Goal: Find specific page/section: Find specific page/section

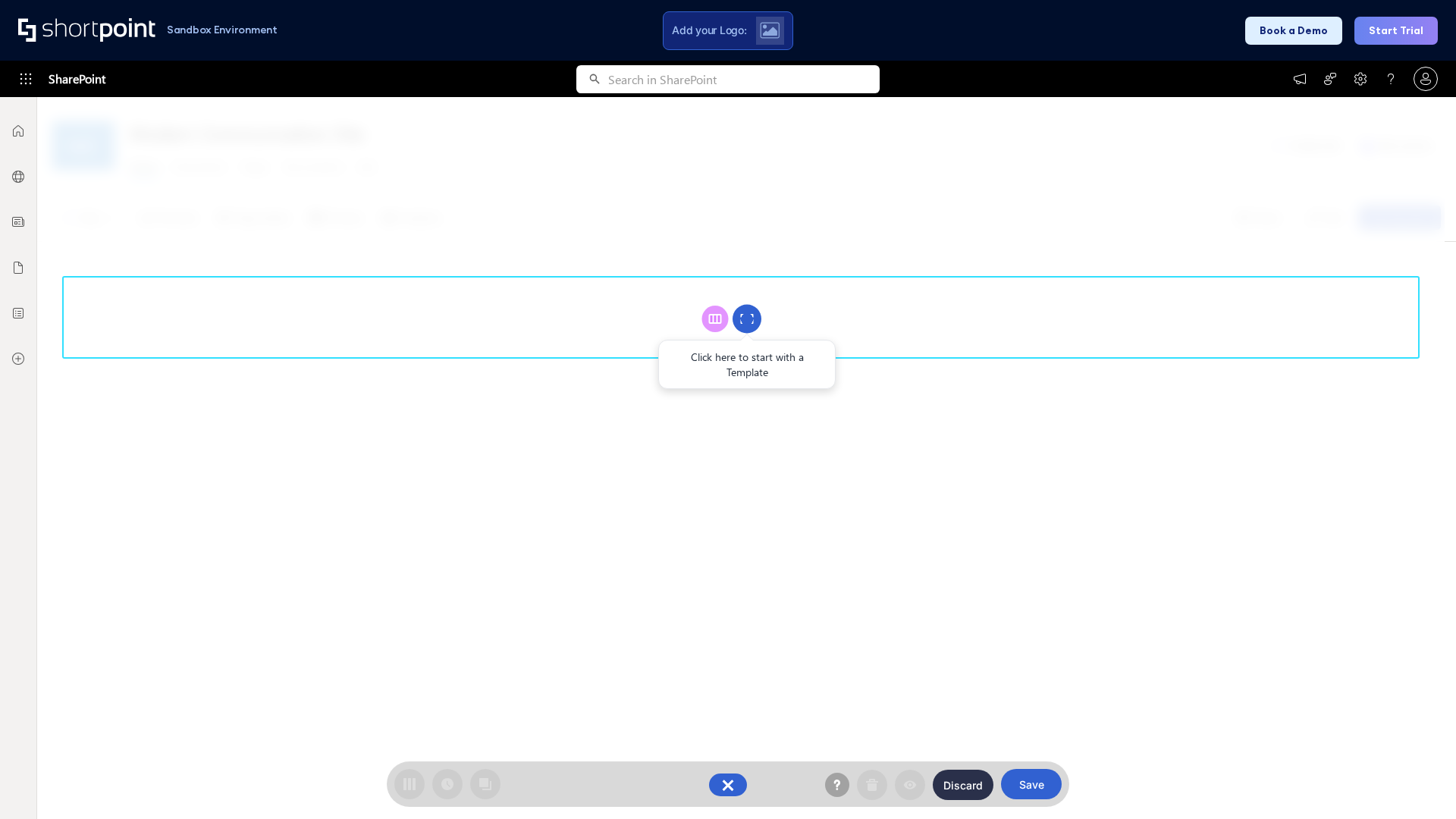
click at [747, 319] on circle at bounding box center [747, 319] width 29 height 29
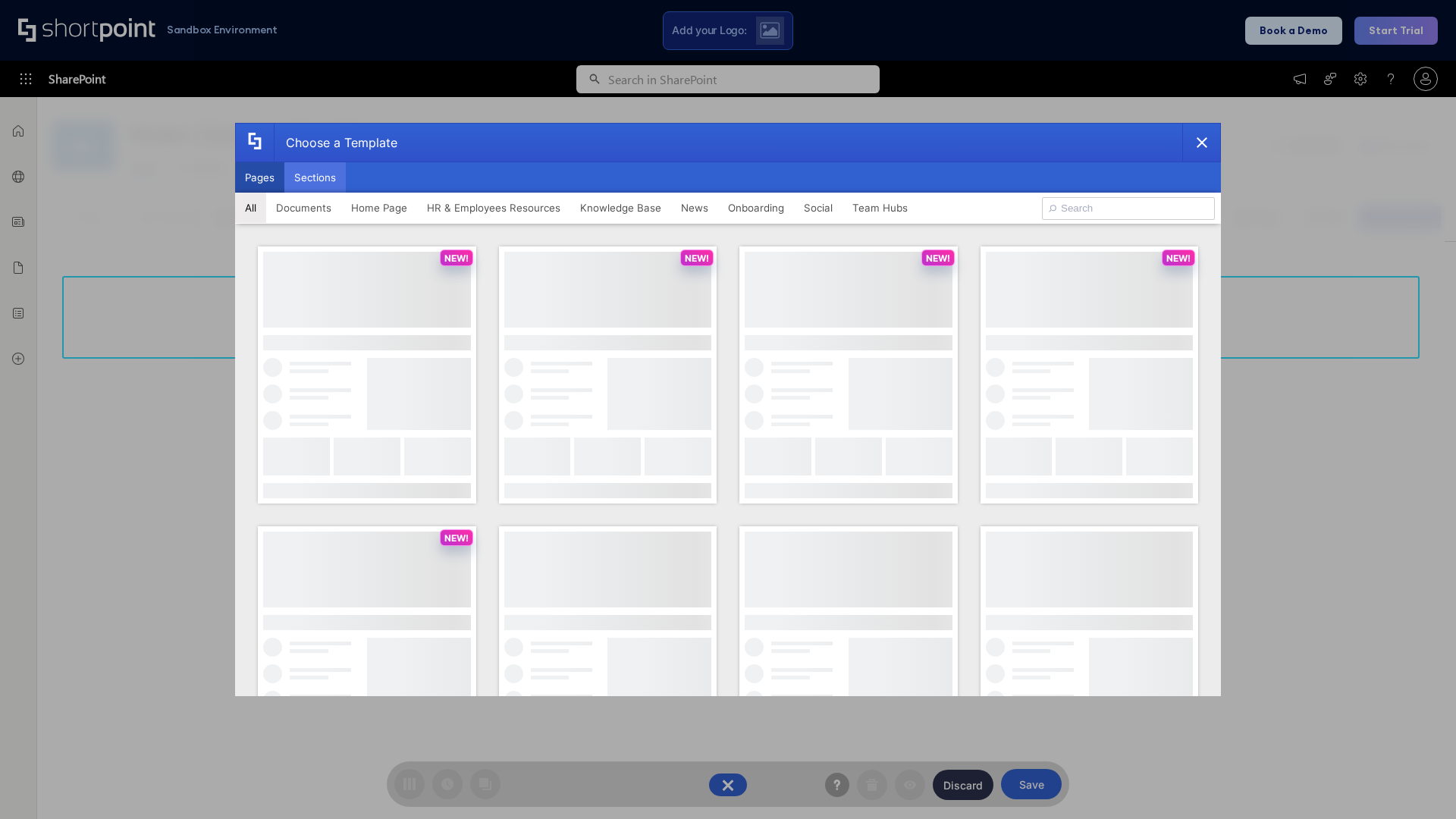
click at [314, 178] on button "Sections" at bounding box center [314, 177] width 62 height 30
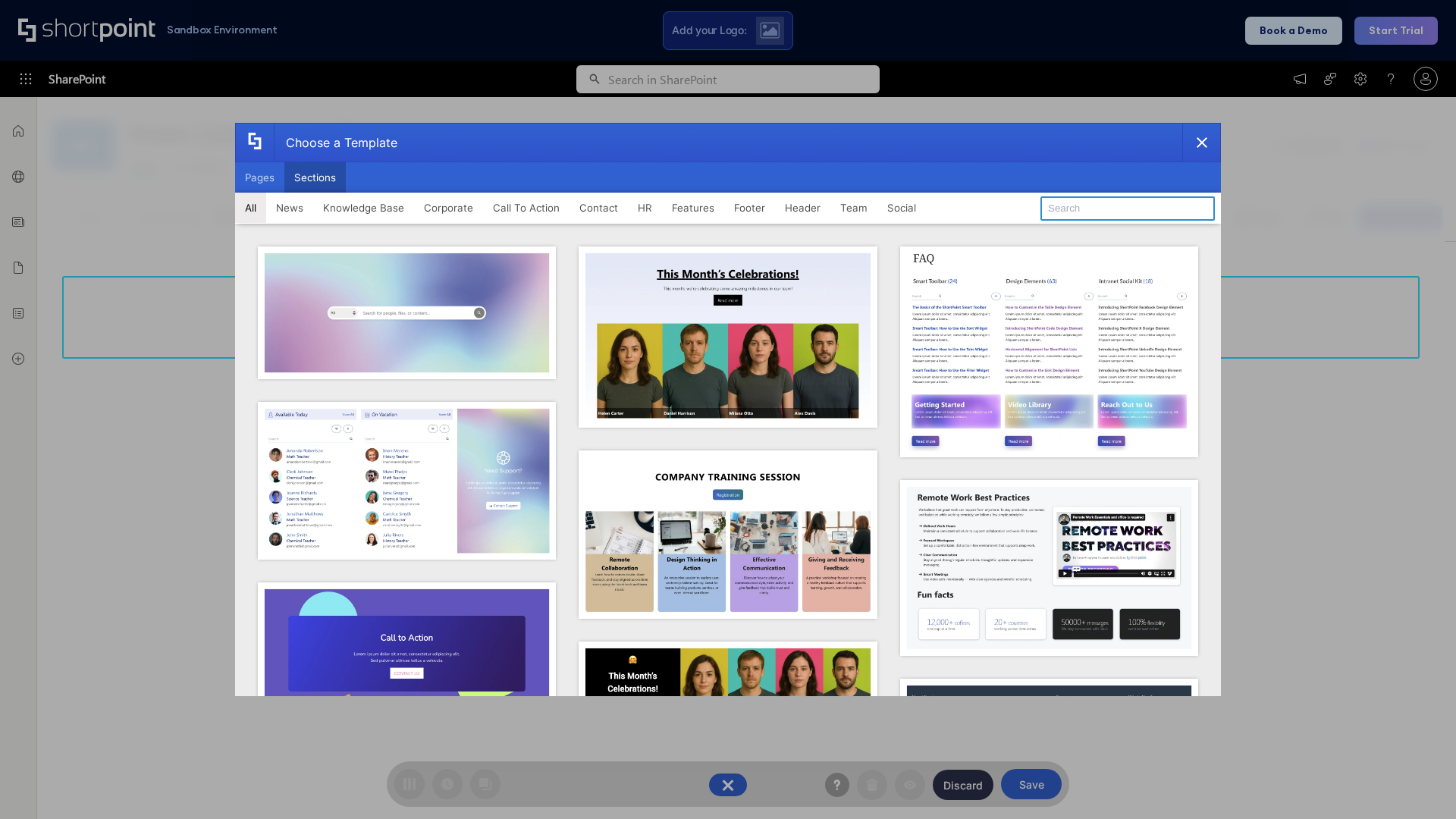
type input "Healthcare Events"
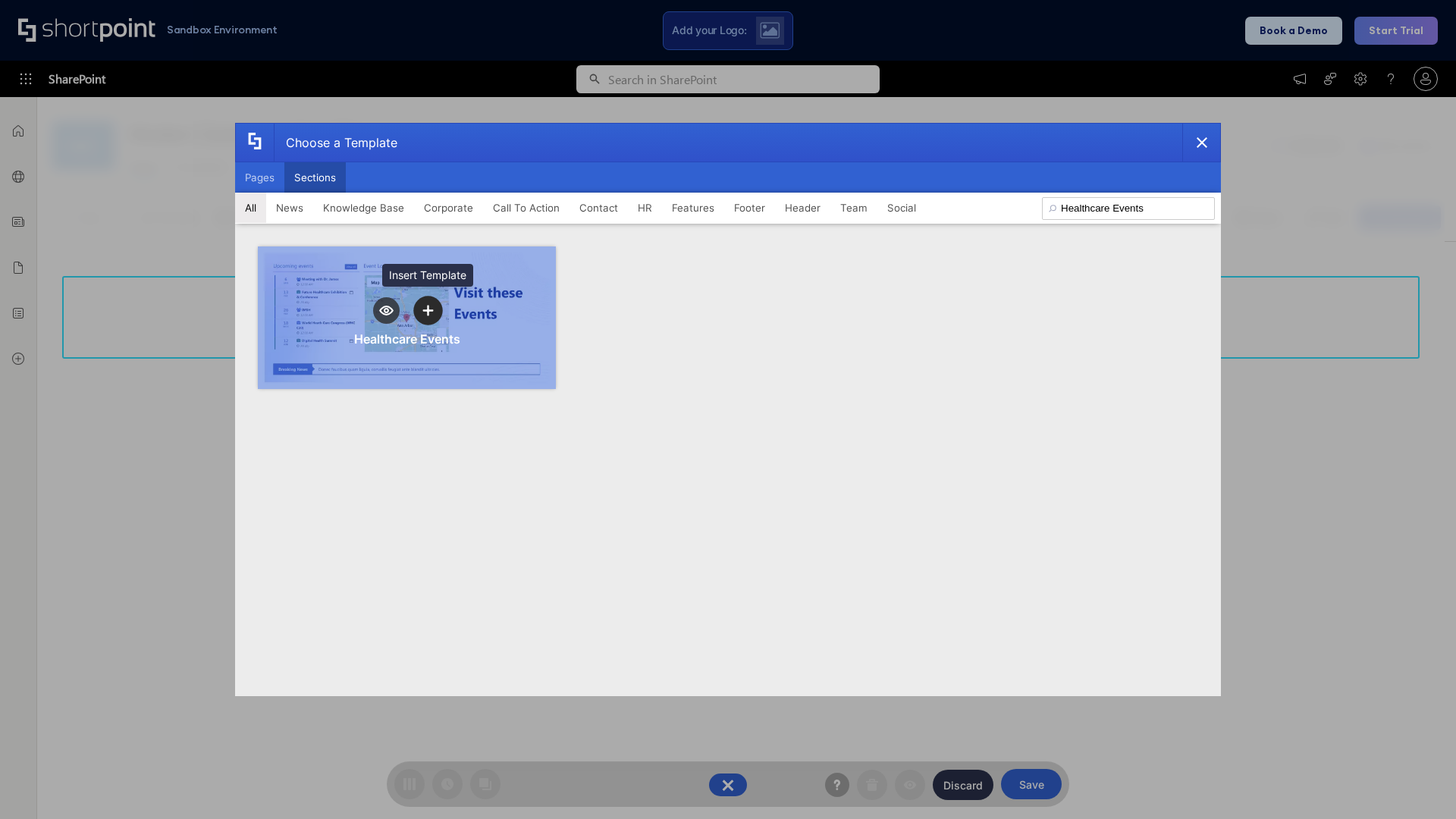
click at [428, 310] on icon "template selector" at bounding box center [427, 309] width 11 height 11
